Goal: Task Accomplishment & Management: Use online tool/utility

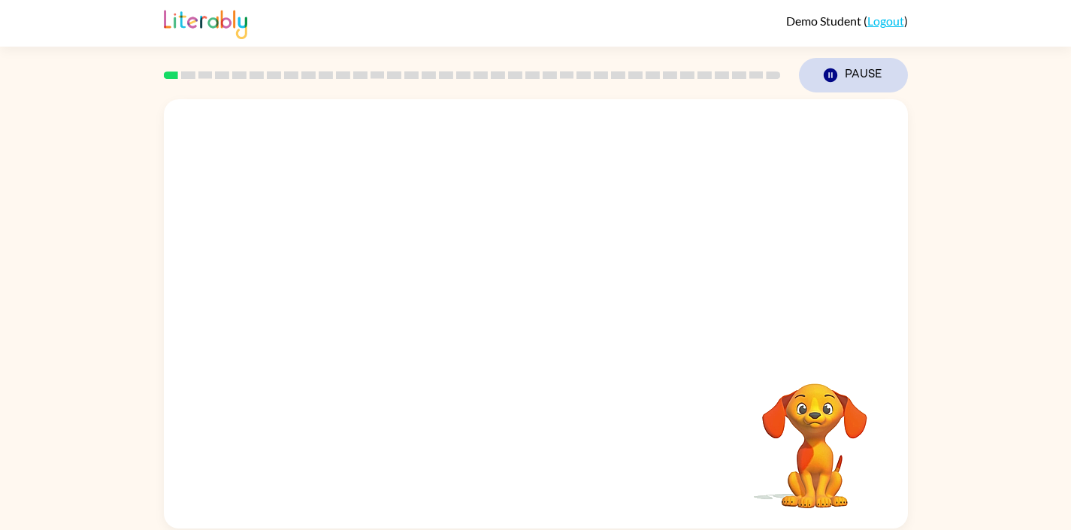
click at [849, 75] on button "Pause Pause" at bounding box center [853, 75] width 109 height 35
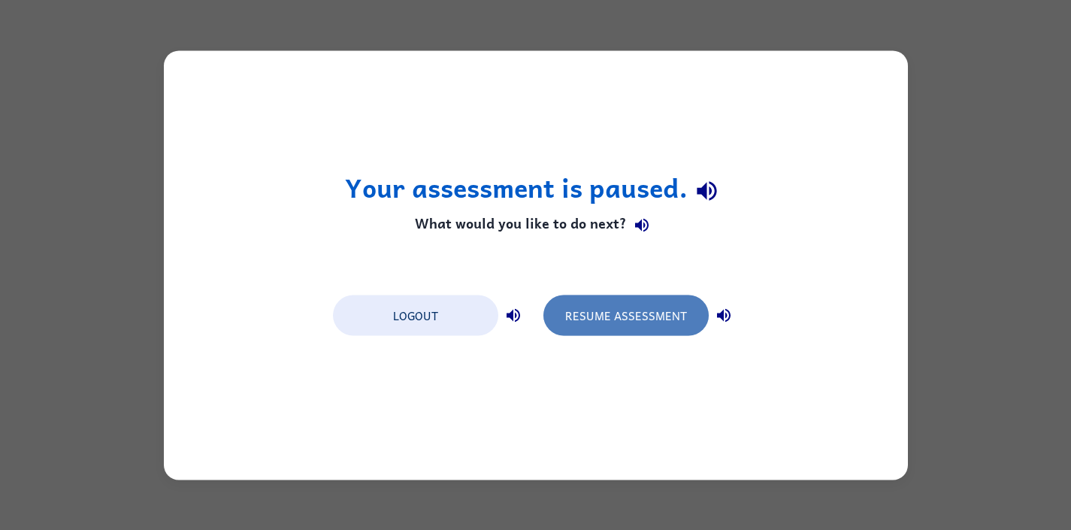
click at [613, 304] on button "Resume Assessment" at bounding box center [625, 315] width 165 height 41
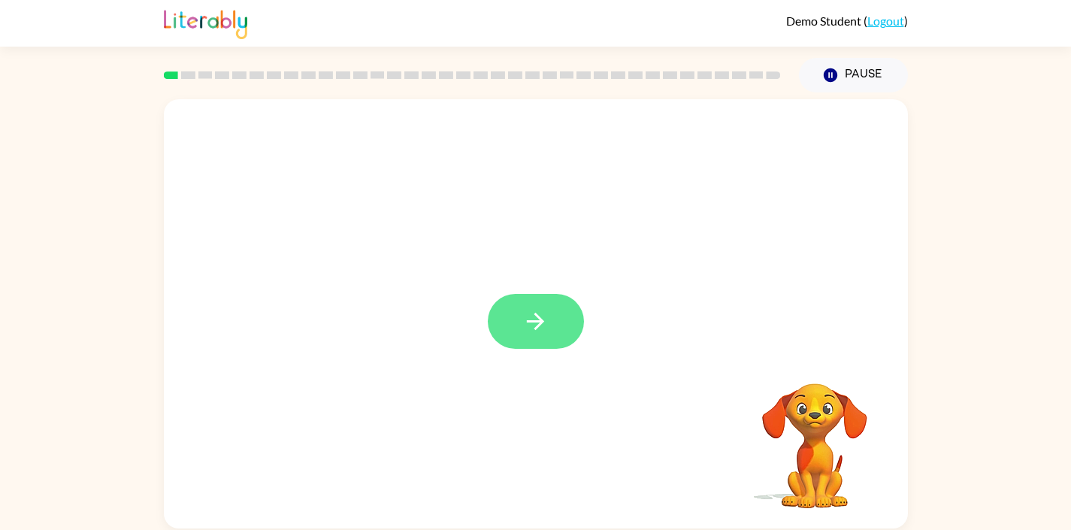
click at [532, 325] on icon "button" at bounding box center [535, 321] width 26 height 26
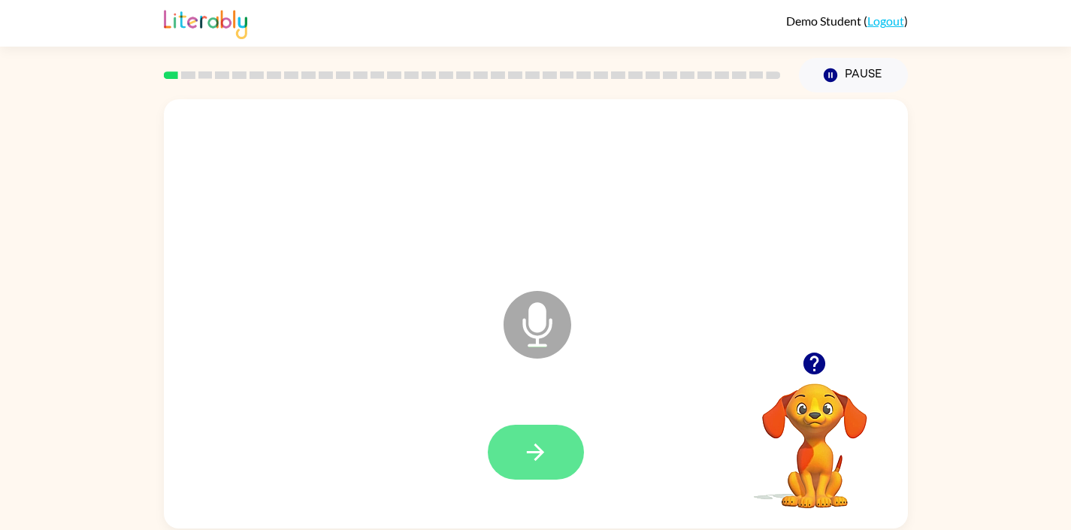
click at [537, 449] on icon "button" at bounding box center [535, 452] width 26 height 26
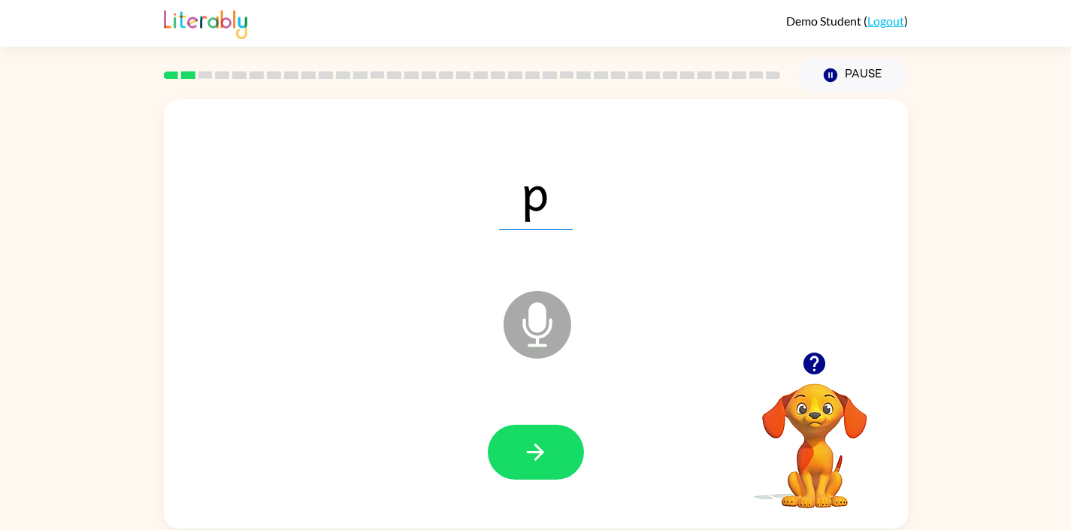
click at [537, 449] on icon "button" at bounding box center [535, 452] width 26 height 26
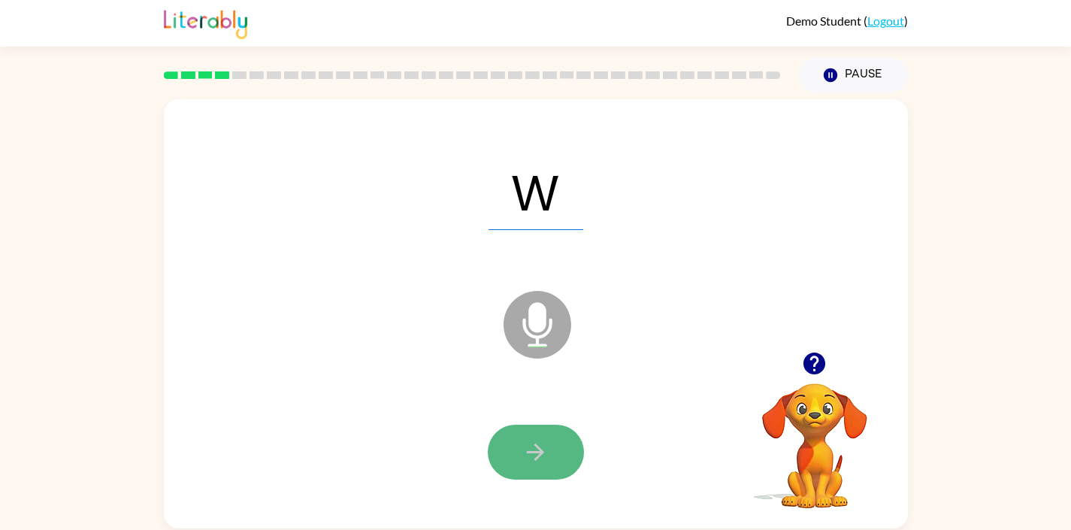
click at [542, 451] on icon "button" at bounding box center [535, 451] width 17 height 17
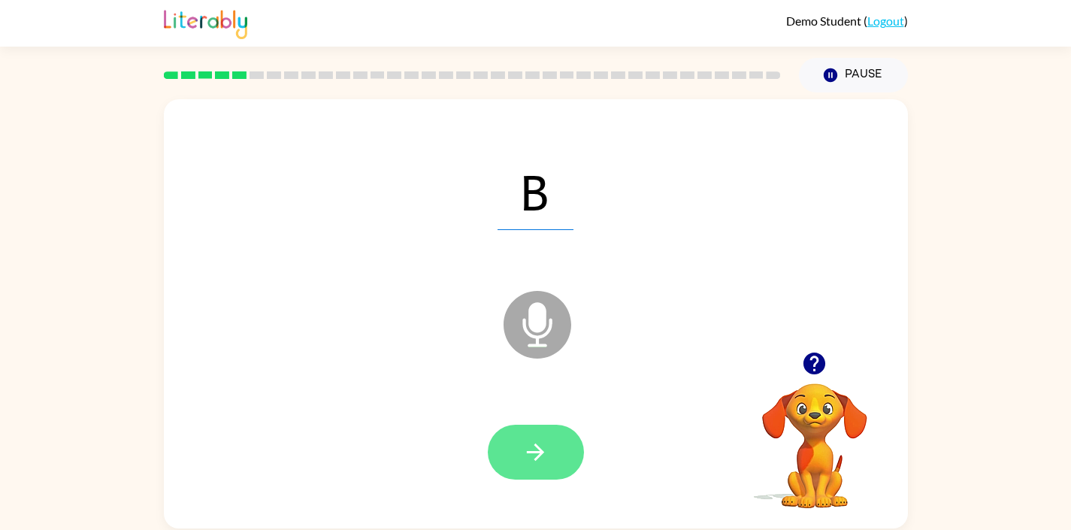
click at [542, 452] on icon "button" at bounding box center [535, 451] width 17 height 17
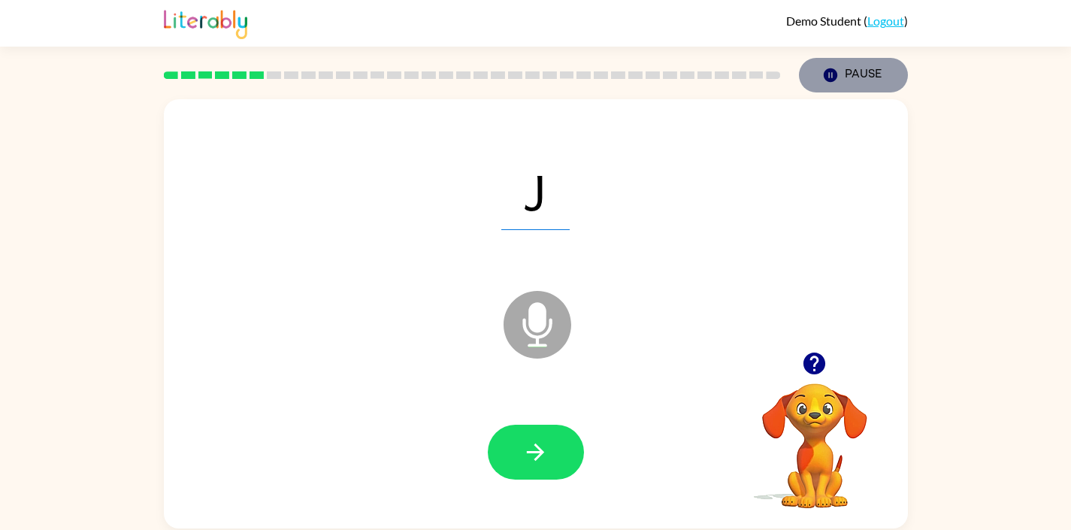
click at [844, 83] on button "Pause Pause" at bounding box center [853, 75] width 109 height 35
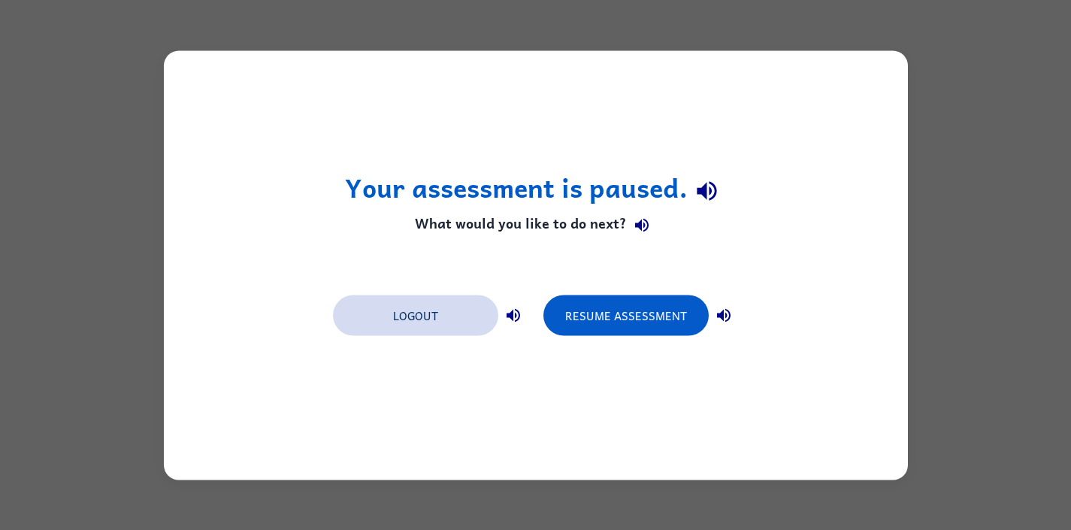
click at [487, 315] on button "Logout" at bounding box center [415, 315] width 165 height 41
